Goal: Task Accomplishment & Management: Complete application form

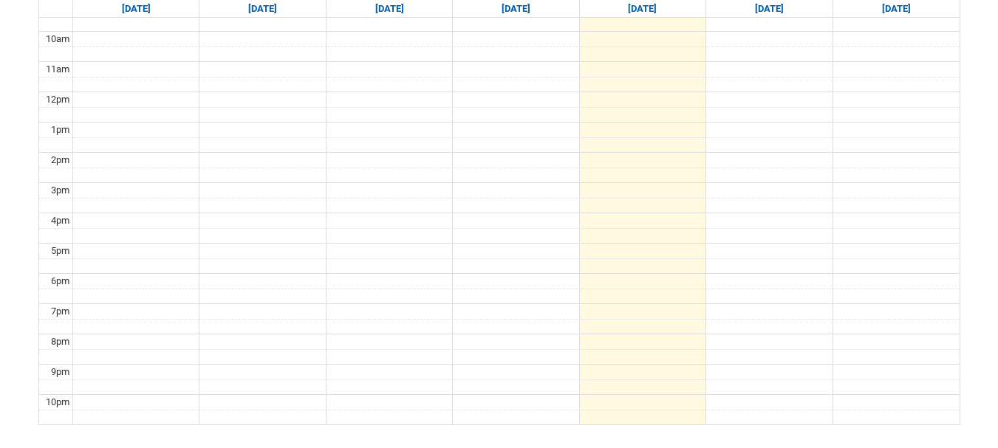
scroll to position [260, 0]
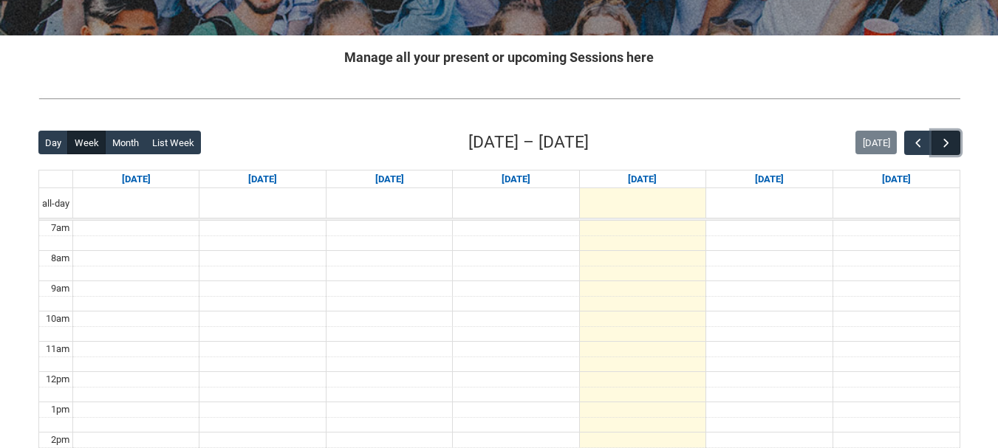
click at [945, 146] on span "button" at bounding box center [946, 143] width 15 height 15
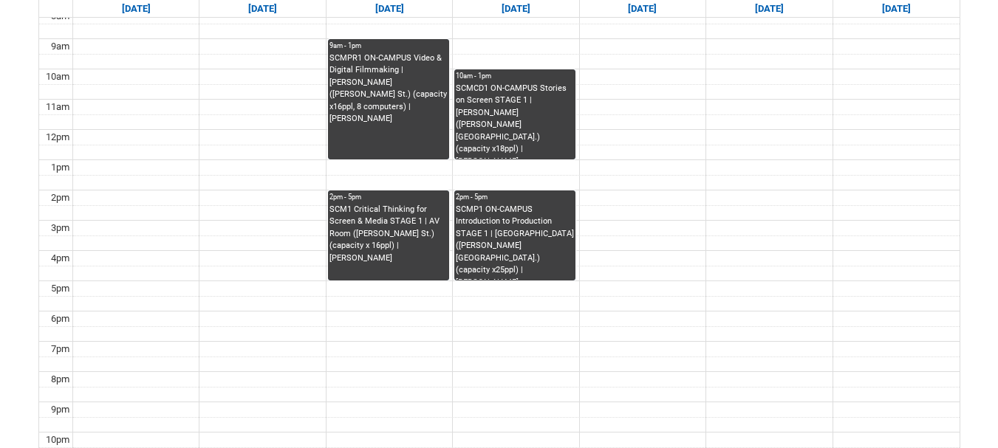
scroll to position [504, 0]
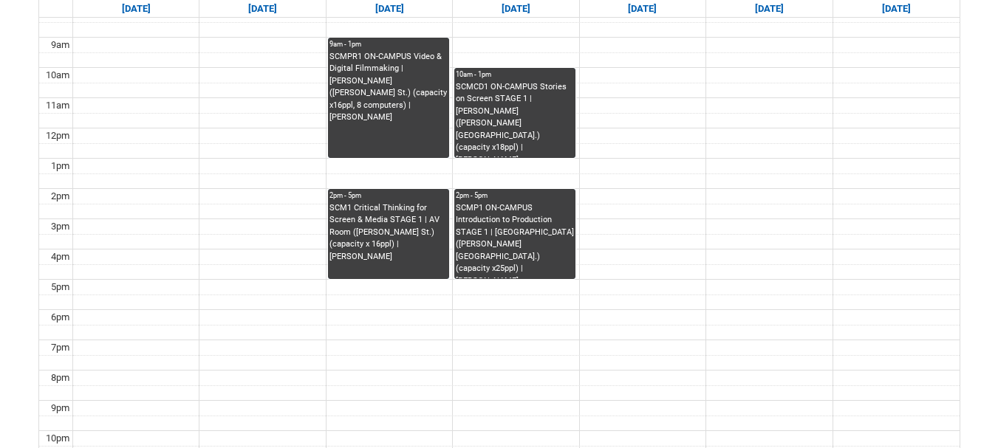
click at [405, 98] on div "SCMPR1 ON-CAMPUS Video & Digital Filmmaking | Hadley (Cromwell St.) (capacity x…" at bounding box center [389, 87] width 118 height 73
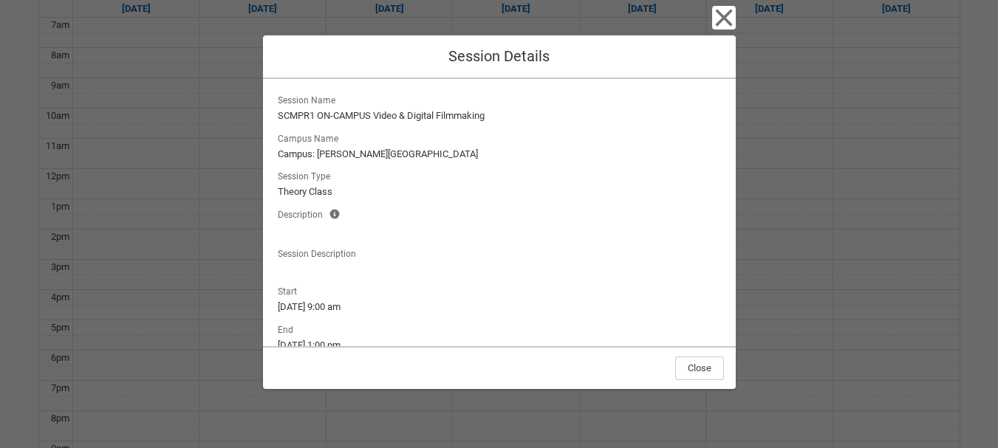
scroll to position [453, 0]
click at [728, 21] on icon "button" at bounding box center [723, 18] width 17 height 17
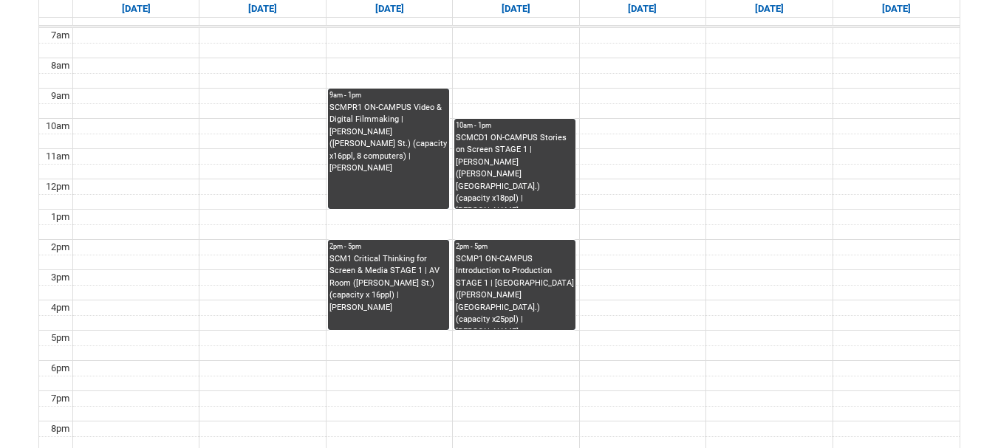
click at [398, 262] on div "SCM1 Critical Thinking for Screen & Media STAGE 1 | AV Room (Cromwell St.) (cap…" at bounding box center [389, 283] width 118 height 61
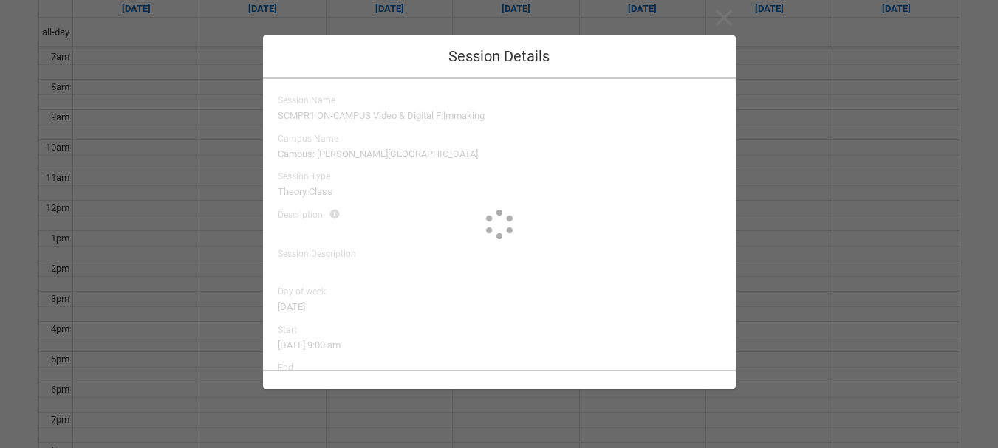
scroll to position [431, 0]
type input "Gena Riess"
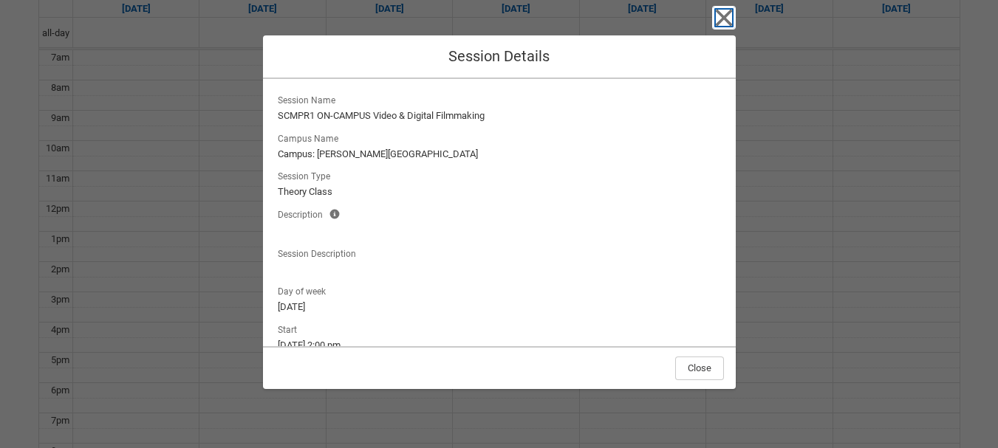
click at [730, 13] on icon "button" at bounding box center [723, 18] width 17 height 17
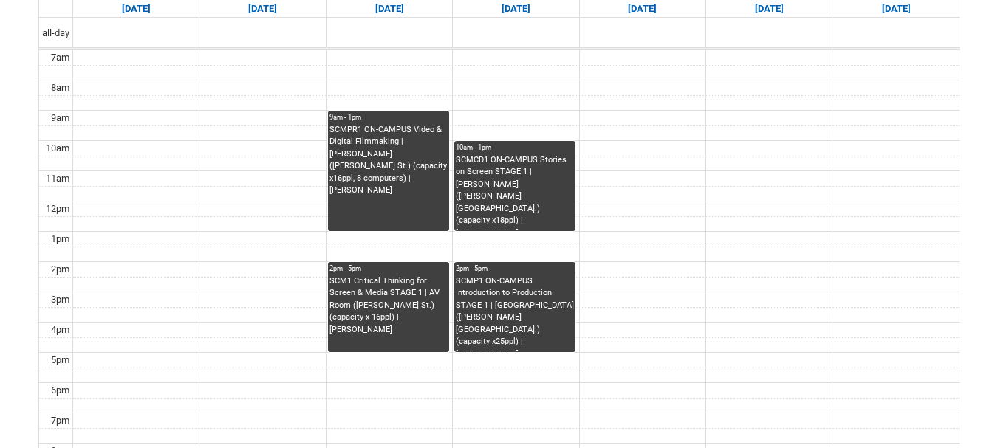
click at [423, 327] on div "SCM1 Critical Thinking for Screen & Media STAGE 1 | AV Room (Cromwell St.) (cap…" at bounding box center [389, 314] width 118 height 77
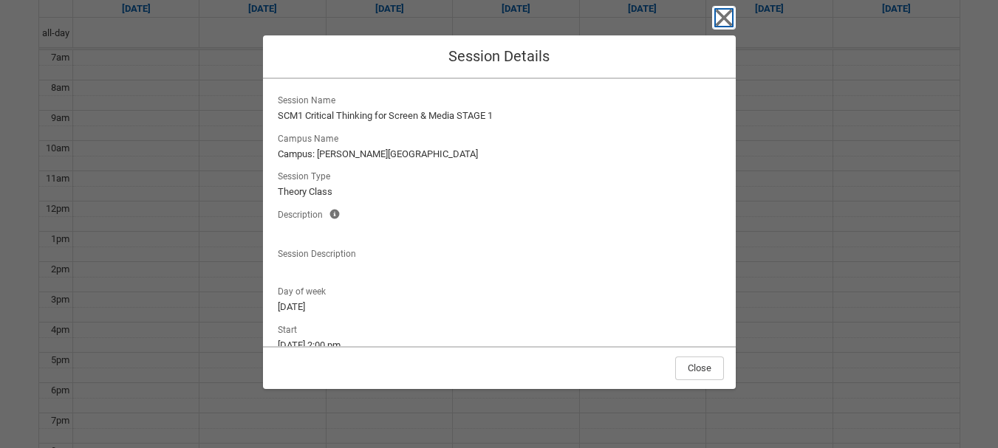
click at [714, 24] on icon "button" at bounding box center [724, 18] width 24 height 24
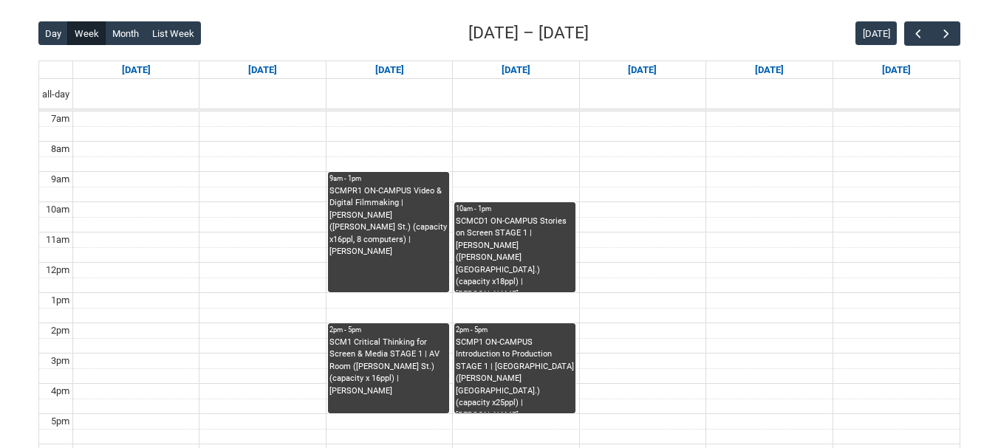
scroll to position [369, 0]
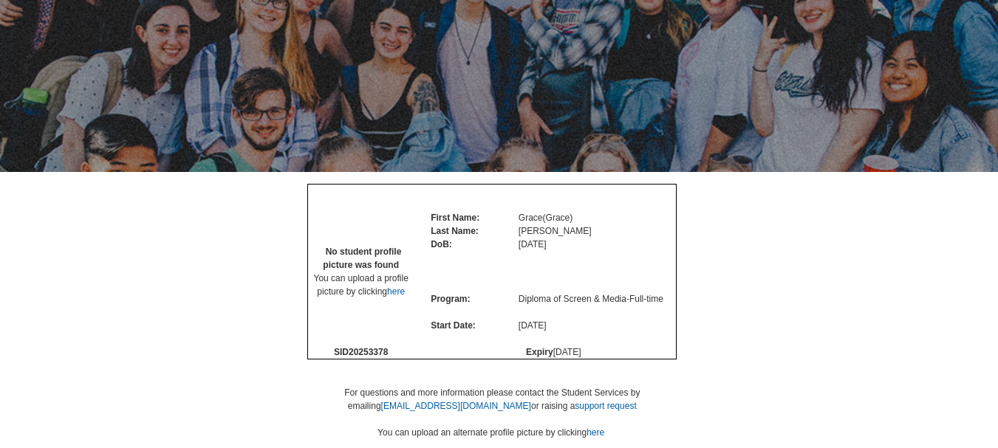
scroll to position [124, 0]
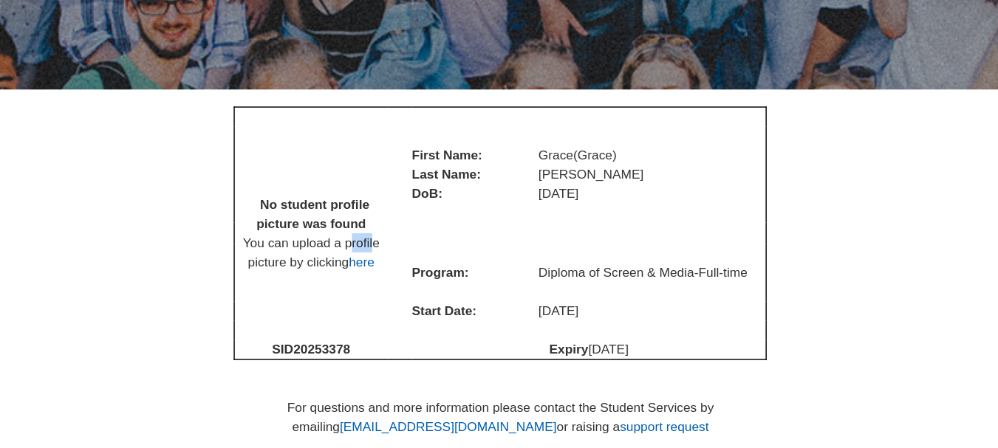
drag, startPoint x: 387, startPoint y: 321, endPoint x: 403, endPoint y: 326, distance: 16.1
click at [403, 296] on span "You can upload a profile picture by clicking here" at bounding box center [361, 285] width 95 height 24
click at [367, 345] on td "No student profile picture was found You can upload a profile picture by clicki…" at bounding box center [361, 271] width 106 height 148
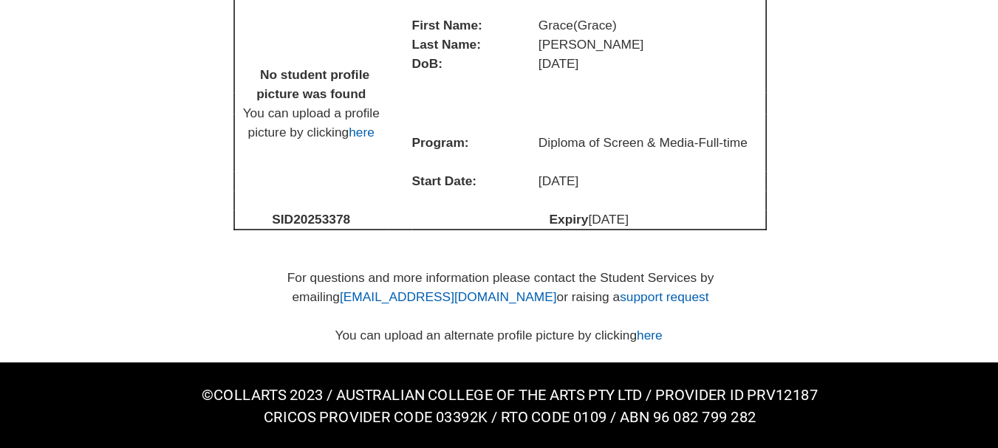
scroll to position [229, 0]
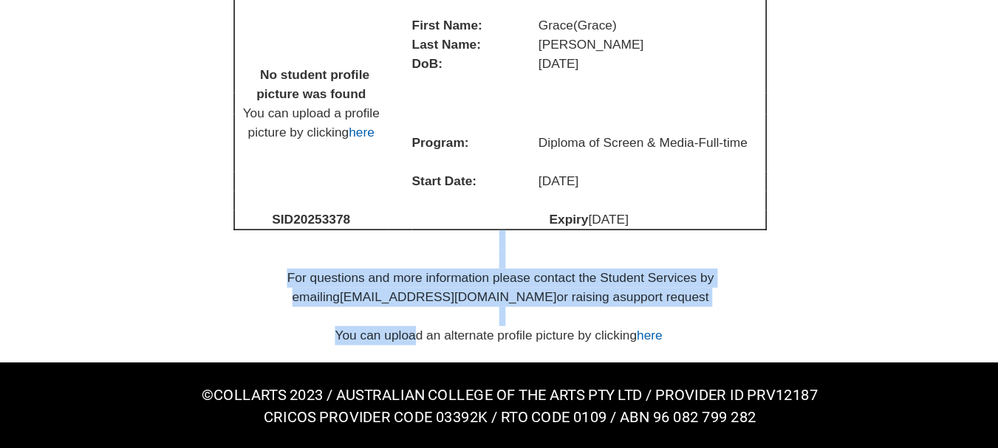
drag, startPoint x: 431, startPoint y: 365, endPoint x: 495, endPoint y: 383, distance: 66.9
click at [495, 383] on div "No student profile picture was found You can upload a profile picture by clicki…" at bounding box center [499, 248] width 406 height 279
click at [488, 375] on div "You can upload an alternate profile picture by clicking here" at bounding box center [491, 369] width 369 height 13
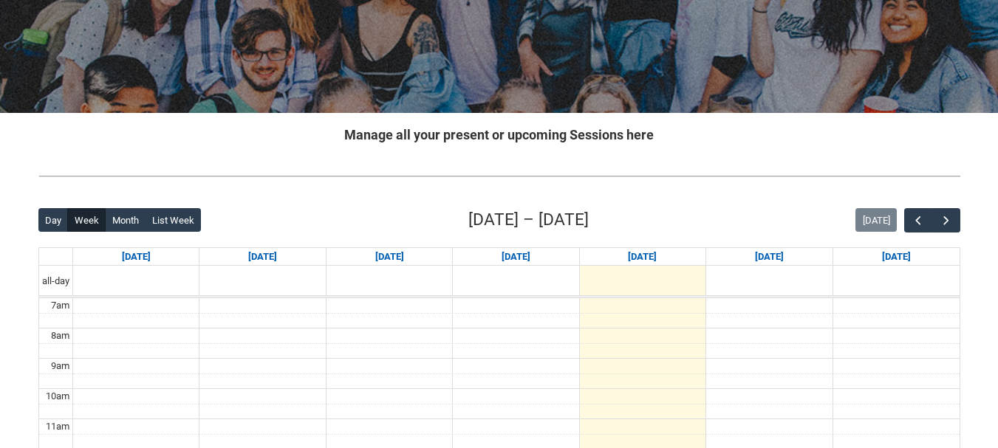
scroll to position [159, 0]
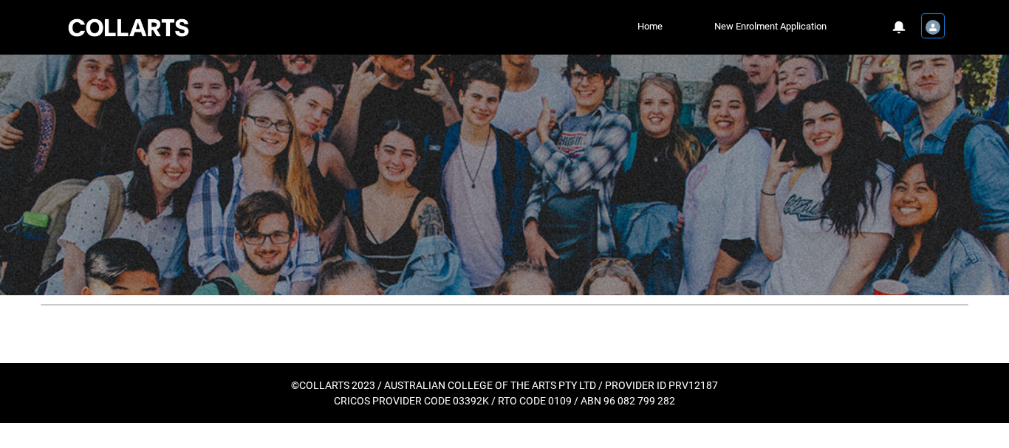
click at [934, 34] on img "User Profile Student.gturnbu.20253378" at bounding box center [933, 27] width 15 height 15
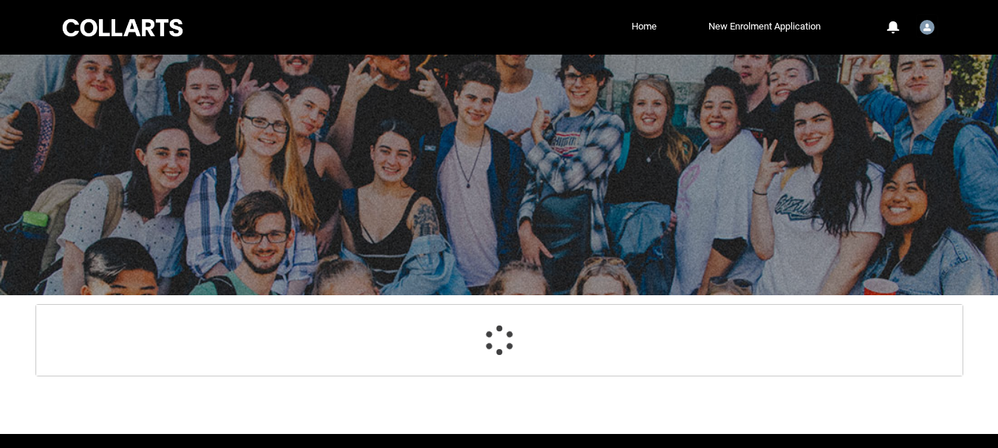
click at [507, 270] on div at bounding box center [499, 175] width 998 height 241
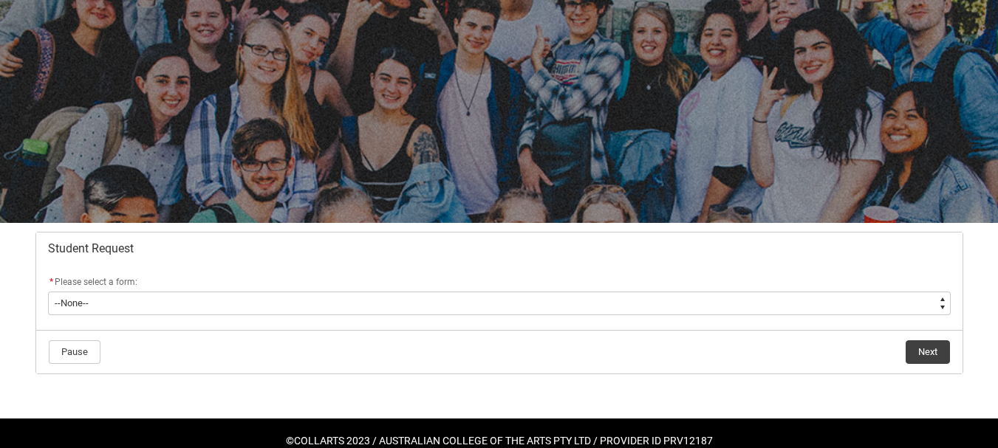
scroll to position [73, 0]
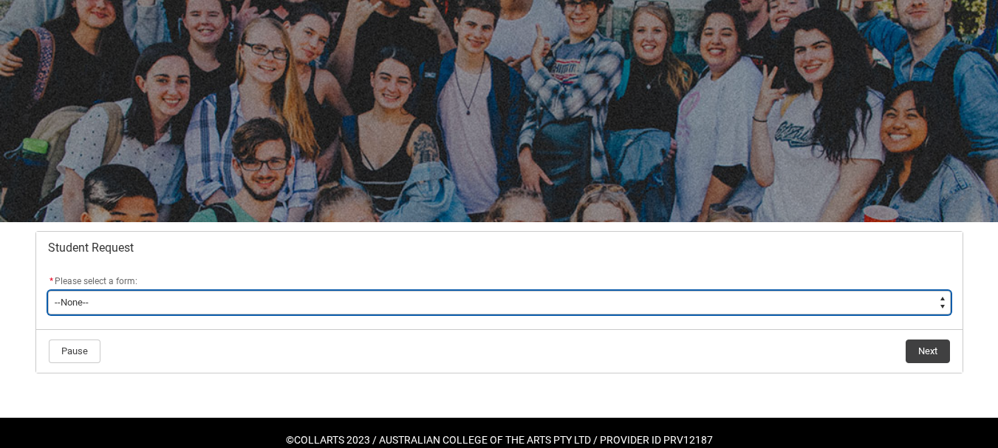
click at [276, 303] on select "--None-- Academic Transcript Application to Appeal Assignment Extension Change …" at bounding box center [499, 303] width 903 height 24
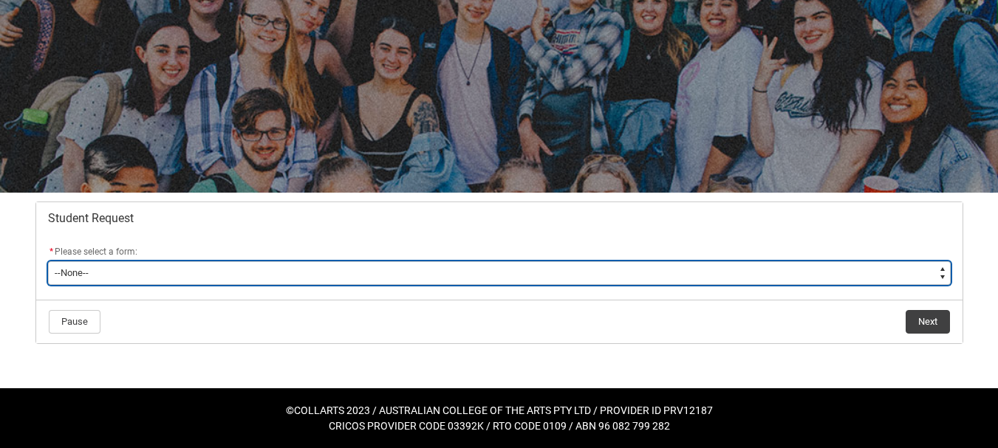
click at [236, 272] on select "--None-- Academic Transcript Application to Appeal Assignment Extension Change …" at bounding box center [499, 274] width 903 height 24
type lightning-select "Course_Credit_RPL_Choice"
click at [48, 262] on select "--None-- Academic Transcript Application to Appeal Assignment Extension Change …" at bounding box center [499, 274] width 903 height 24
select select "Course_Credit_RPL_Choice"
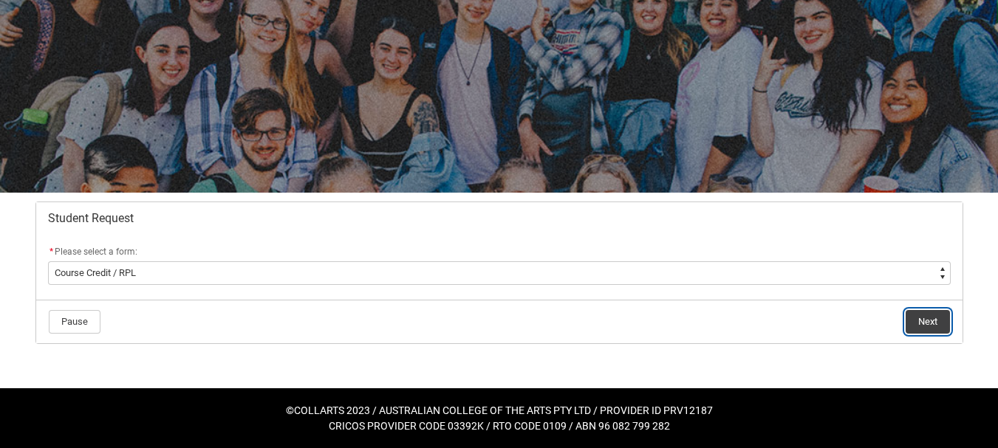
click at [924, 320] on button "Next" at bounding box center [928, 322] width 44 height 24
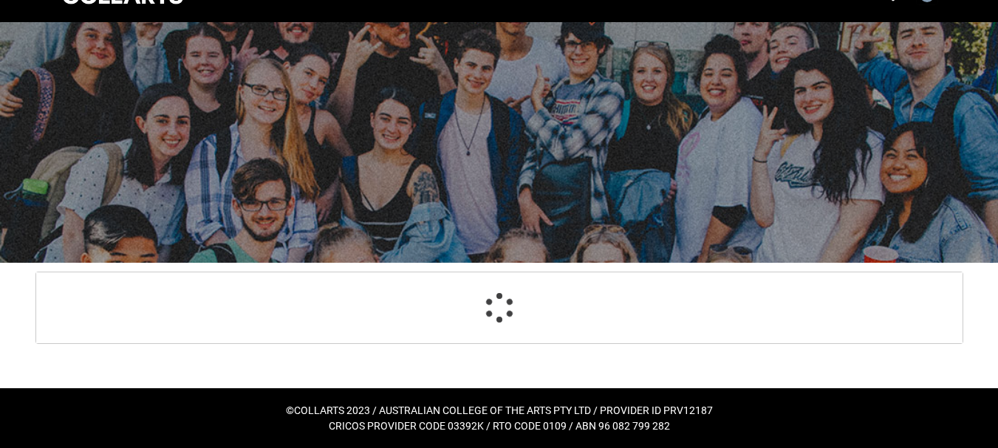
scroll to position [132, 0]
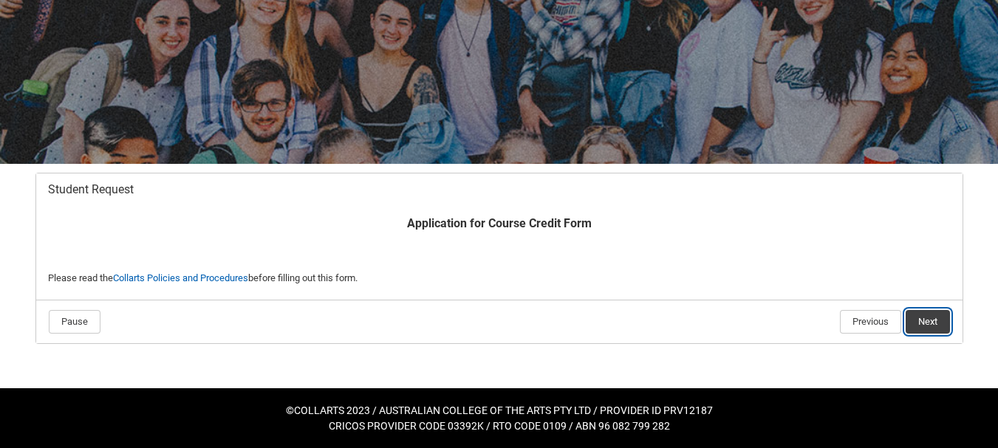
click at [928, 316] on button "Next" at bounding box center [928, 322] width 44 height 24
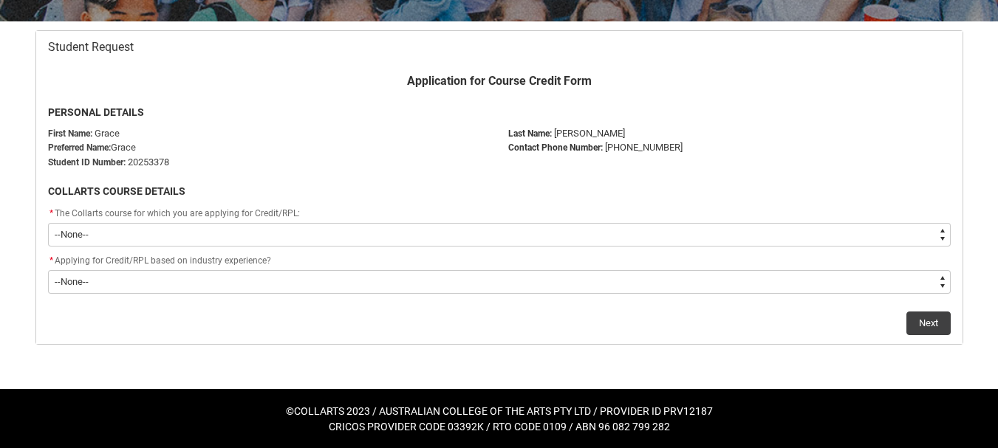
scroll to position [275, 0]
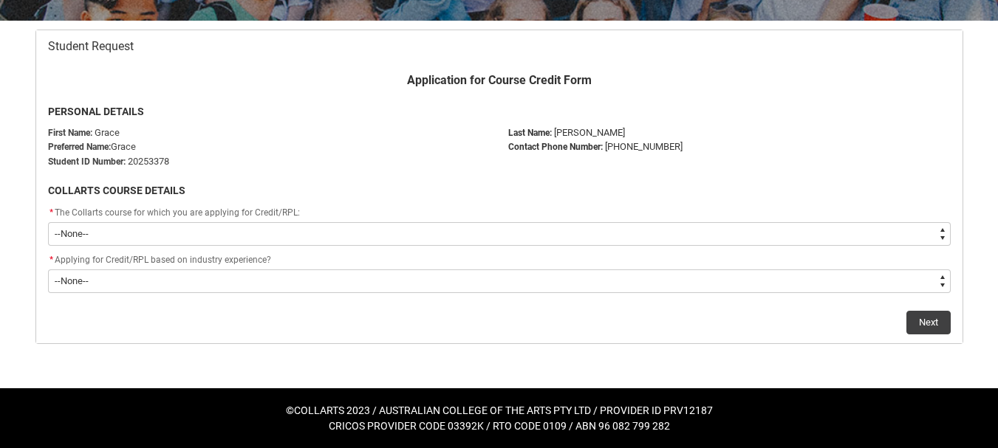
click at [163, 236] on select "--None-- Diploma of Screen & Media" at bounding box center [499, 234] width 903 height 24
type lightning-select "recordPicklist_ProgramEnrollment.a0jOZ000006LFGjYAO"
click at [48, 222] on select "--None-- Diploma of Screen & Media" at bounding box center [499, 234] width 903 height 24
select select "recordPicklist_ProgramEnrollment.a0jOZ000006LFGjYAO"
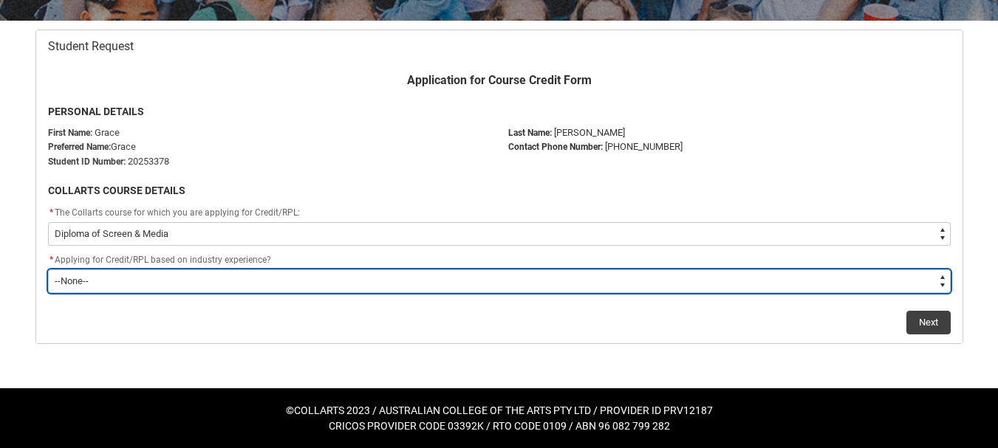
click at [129, 281] on select "--None-- Prior Learning Prior Industry Experience Both" at bounding box center [499, 282] width 903 height 24
type lightning-select "Prior_Learning_RPL"
click at [48, 270] on select "--None-- Prior Learning Prior Industry Experience Both" at bounding box center [499, 282] width 903 height 24
select select "Prior_Learning_RPL"
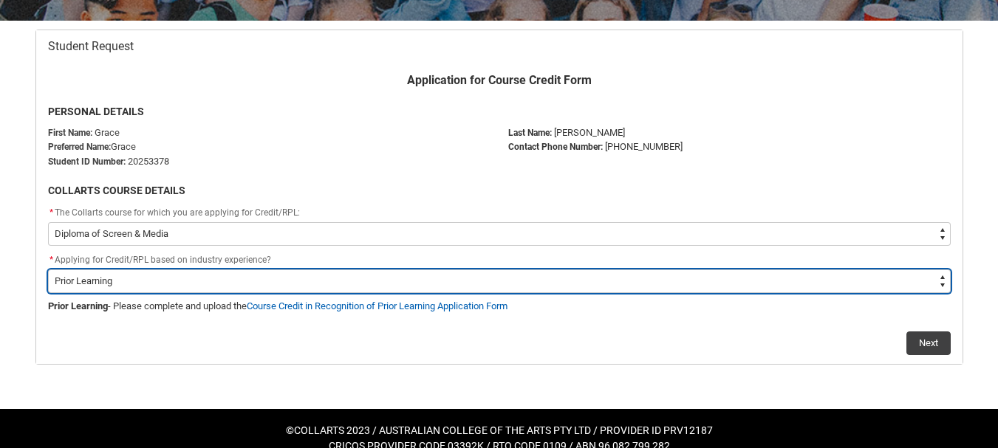
scroll to position [296, 0]
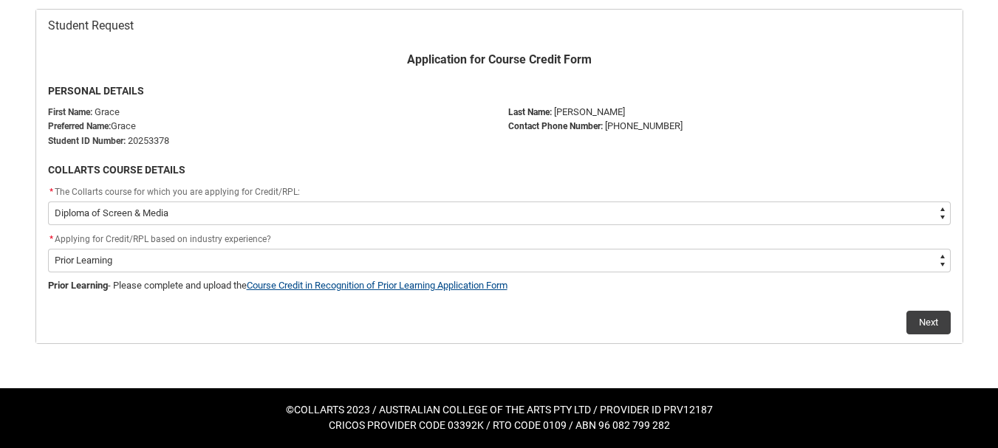
click at [481, 281] on link "Course Credit in Recognition of Prior Learning Application Form" at bounding box center [377, 285] width 261 height 11
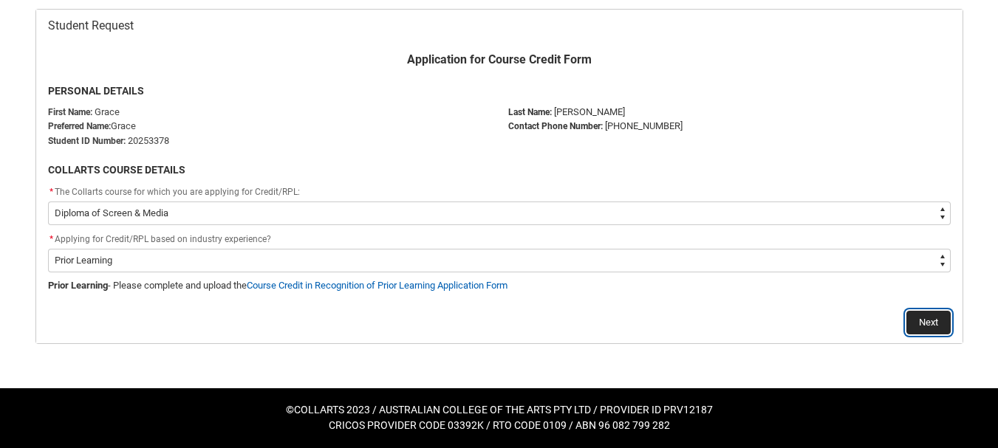
click at [935, 319] on button "Next" at bounding box center [929, 323] width 44 height 24
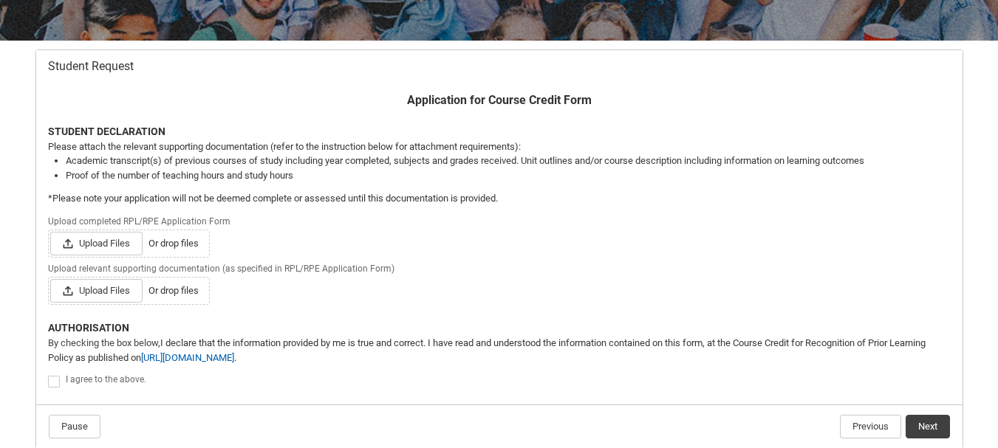
scroll to position [256, 0]
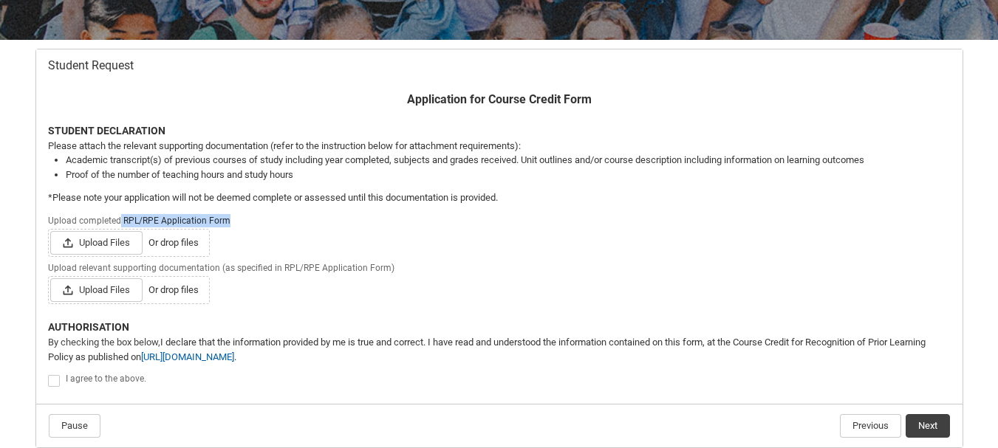
drag, startPoint x: 120, startPoint y: 219, endPoint x: 236, endPoint y: 218, distance: 116.0
click at [236, 218] on lightning-input "Upload completed RPL/RPE Application Form Upload Files Or drop files" at bounding box center [499, 234] width 903 height 46
